Goal: Find contact information: Obtain details needed to contact an individual or organization

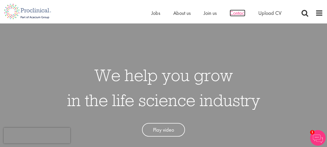
click at [237, 14] on span "Contact" at bounding box center [237, 13] width 16 height 7
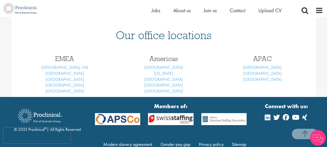
scroll to position [218, 0]
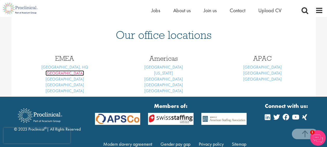
click at [66, 75] on link "[GEOGRAPHIC_DATA]" at bounding box center [64, 72] width 38 height 5
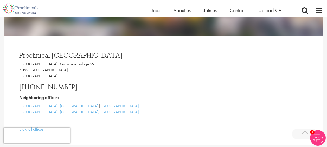
scroll to position [114, 0]
drag, startPoint x: 72, startPoint y: 87, endPoint x: 14, endPoint y: 88, distance: 58.2
click at [14, 88] on div "Proclinical Switzerland Grosspeter Tower, Grosspeteranlage 29 4052 Basel Switze…" at bounding box center [163, 90] width 304 height 109
copy p "+41 61 508 7070"
click at [98, 72] on p "Grosspeter Tower, Grosspeteranlage 29 4052 Basel Switzerland" at bounding box center [89, 70] width 140 height 18
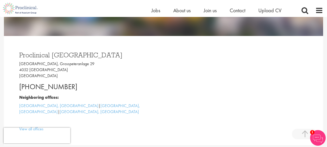
click at [39, 76] on p "Grosspeter Tower, Grosspeteranlage 29 4052 Basel Switzerland" at bounding box center [89, 70] width 140 height 18
drag, startPoint x: 42, startPoint y: 69, endPoint x: 49, endPoint y: 64, distance: 8.9
click at [49, 64] on p "Grosspeter Tower, Grosspeteranlage 29 4052 Basel Switzerland" at bounding box center [89, 70] width 140 height 18
copy p "Grosspeteranlage 29 4052 Basel"
click at [143, 53] on h3 "Proclinical Switzerland" at bounding box center [89, 54] width 140 height 7
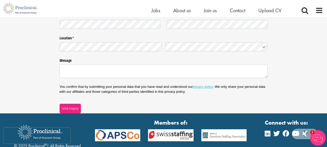
scroll to position [788, 0]
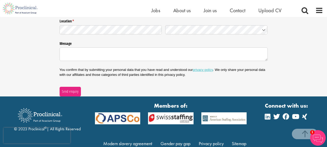
click at [162, 112] on img at bounding box center [170, 118] width 53 height 12
click at [176, 112] on img at bounding box center [170, 118] width 53 height 12
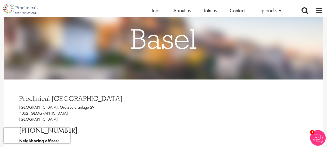
scroll to position [71, 0]
click at [233, 8] on span "Contact" at bounding box center [237, 10] width 16 height 7
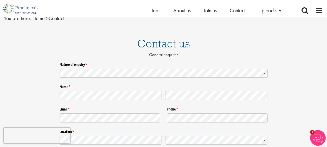
scroll to position [22, 0]
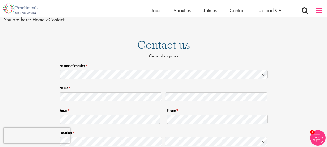
click at [321, 12] on span at bounding box center [319, 10] width 8 height 8
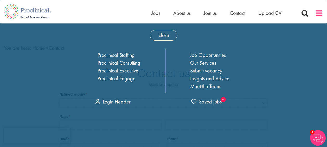
scroll to position [0, 0]
click at [316, 139] on img at bounding box center [318, 138] width 16 height 16
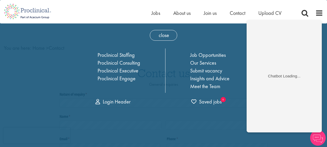
click at [317, 138] on img at bounding box center [318, 138] width 16 height 16
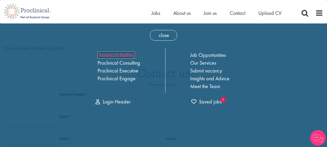
click at [131, 54] on link "Proclinical Staffing" at bounding box center [115, 54] width 37 height 7
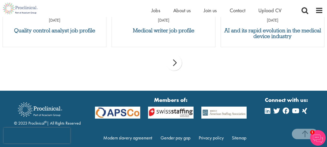
scroll to position [788, 0]
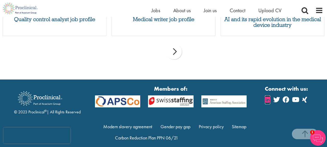
click at [268, 96] on icon at bounding box center [266, 99] width 5 height 6
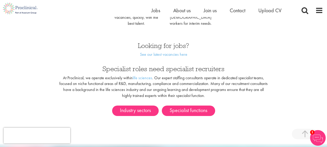
scroll to position [274, 0]
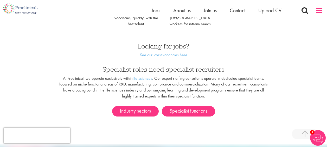
click at [316, 11] on span at bounding box center [319, 10] width 8 height 8
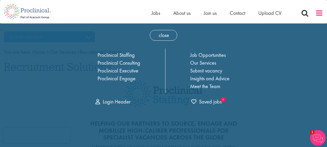
scroll to position [0, 0]
drag, startPoint x: 228, startPoint y: 13, endPoint x: 238, endPoint y: 13, distance: 9.6
click at [238, 13] on ul "Home Jobs About us Join us Contact Upload CV" at bounding box center [222, 13] width 143 height 8
click at [238, 13] on span "Contact" at bounding box center [237, 13] width 16 height 7
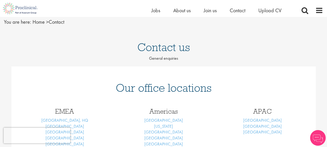
scroll to position [10, 0]
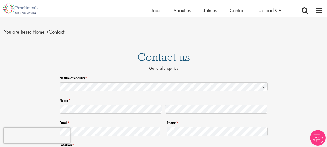
click at [261, 88] on icon at bounding box center [263, 87] width 4 height 4
click at [288, 84] on div "Nature of enquiry * (required) Name * (required) Email * (required) Phone * (re…" at bounding box center [163, 147] width 327 height 146
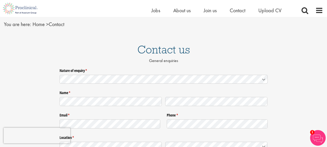
scroll to position [0, 0]
